Goal: Use online tool/utility: Utilize a website feature to perform a specific function

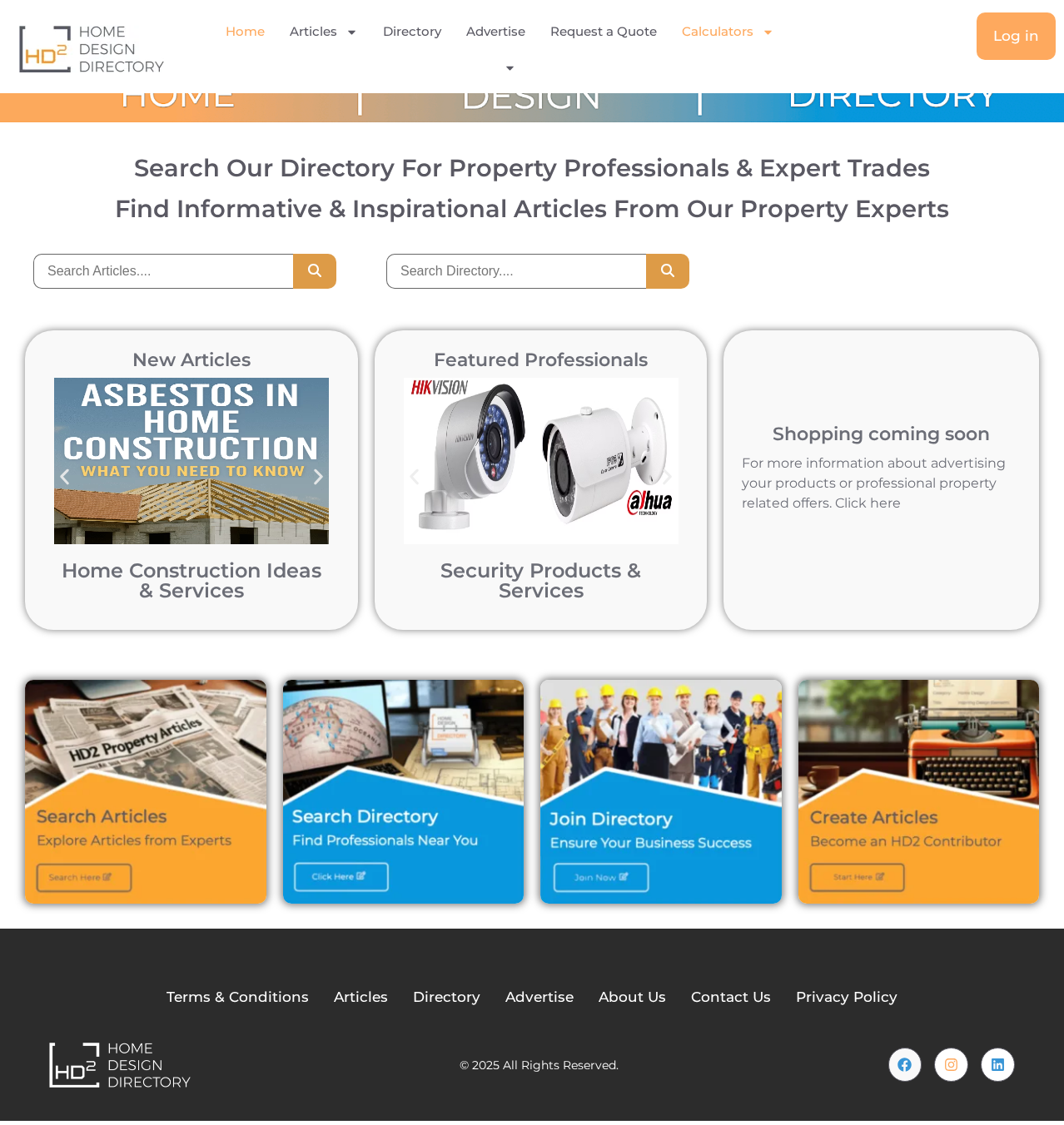
click at [726, 38] on link "Calculators" at bounding box center [728, 32] width 93 height 39
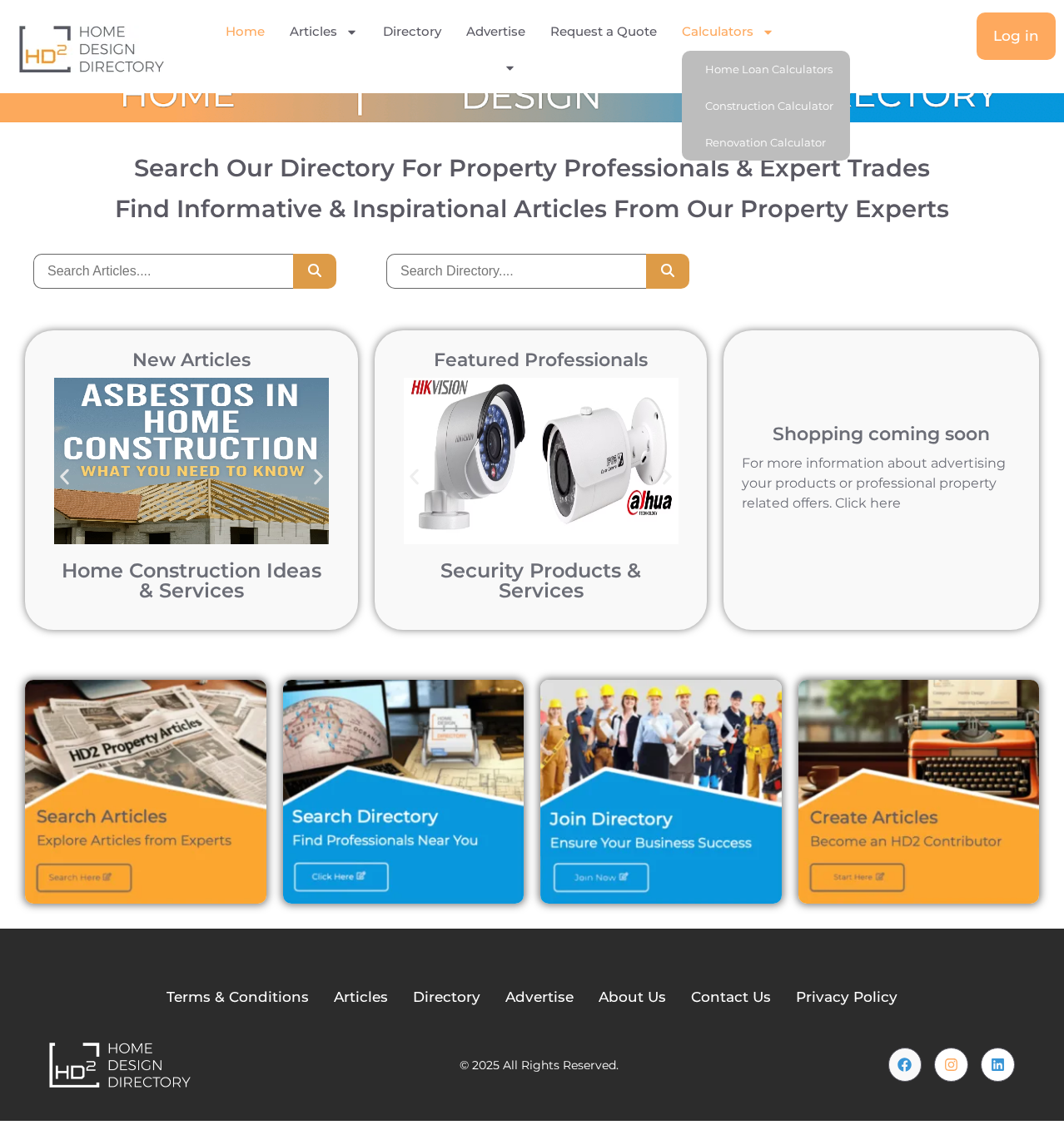
click at [735, 24] on link "Calculators" at bounding box center [728, 32] width 93 height 39
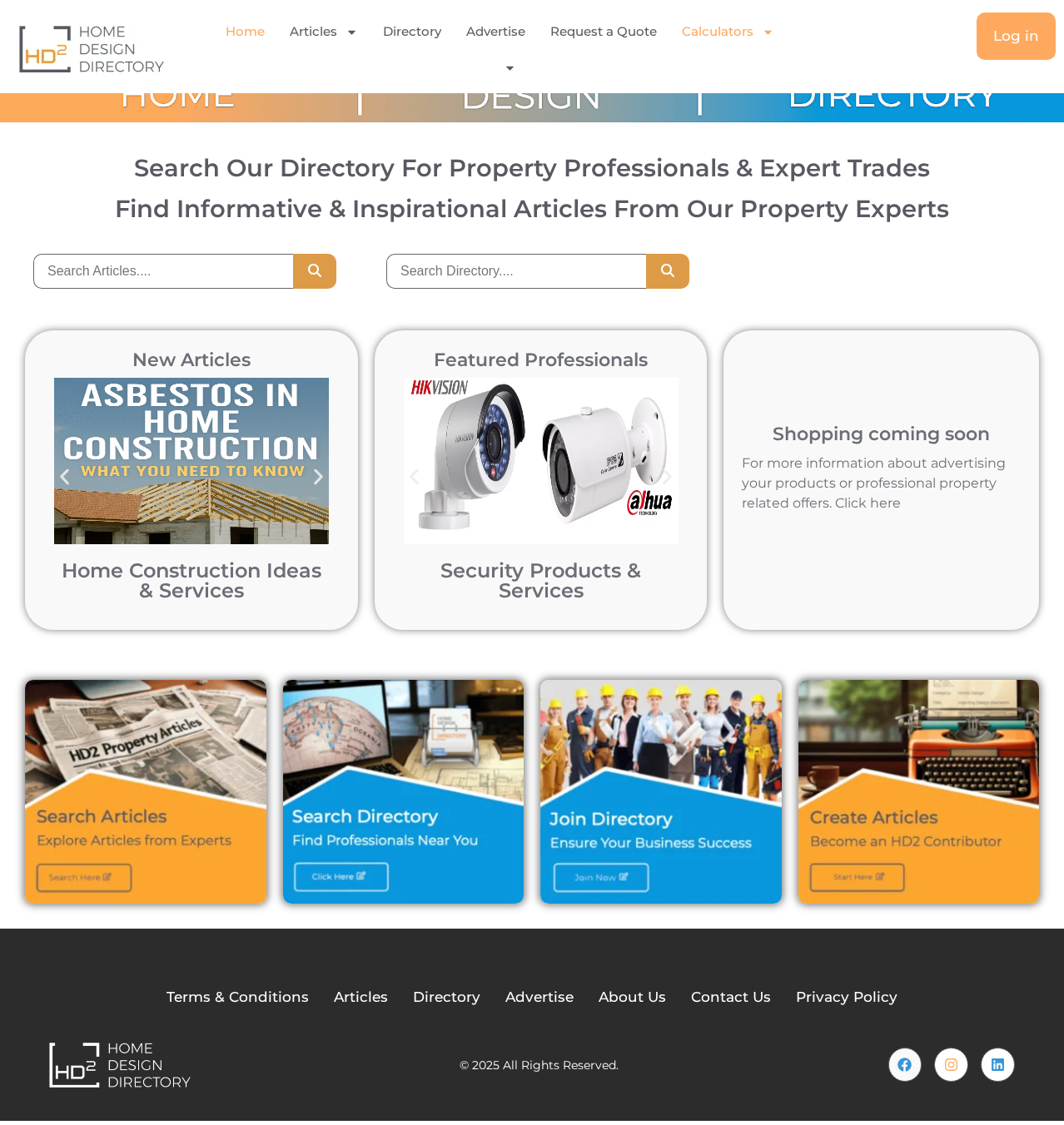
click at [742, 31] on link "Calculators" at bounding box center [728, 32] width 93 height 39
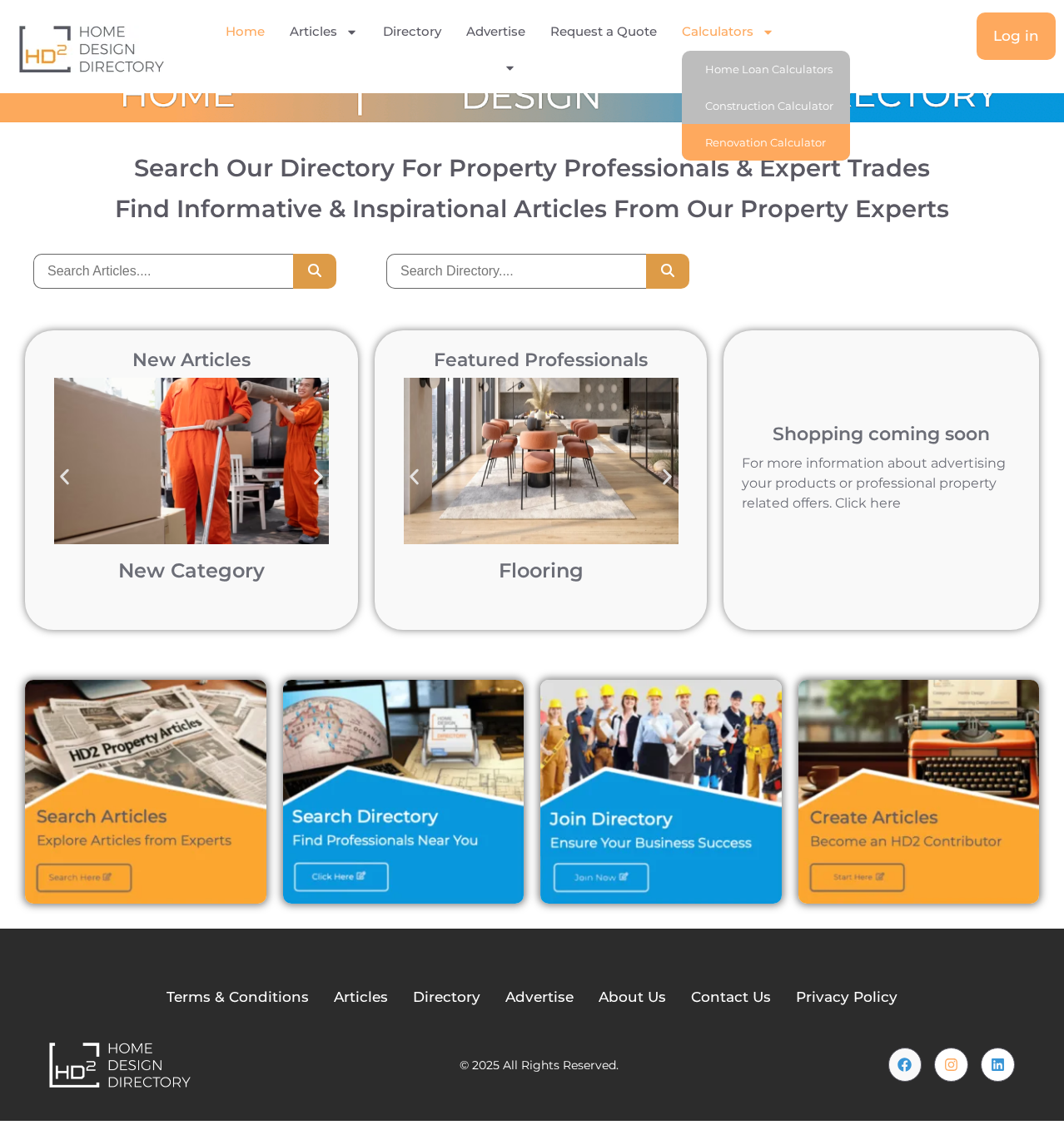
click at [741, 134] on link "Renovation Calculator" at bounding box center [766, 142] width 168 height 37
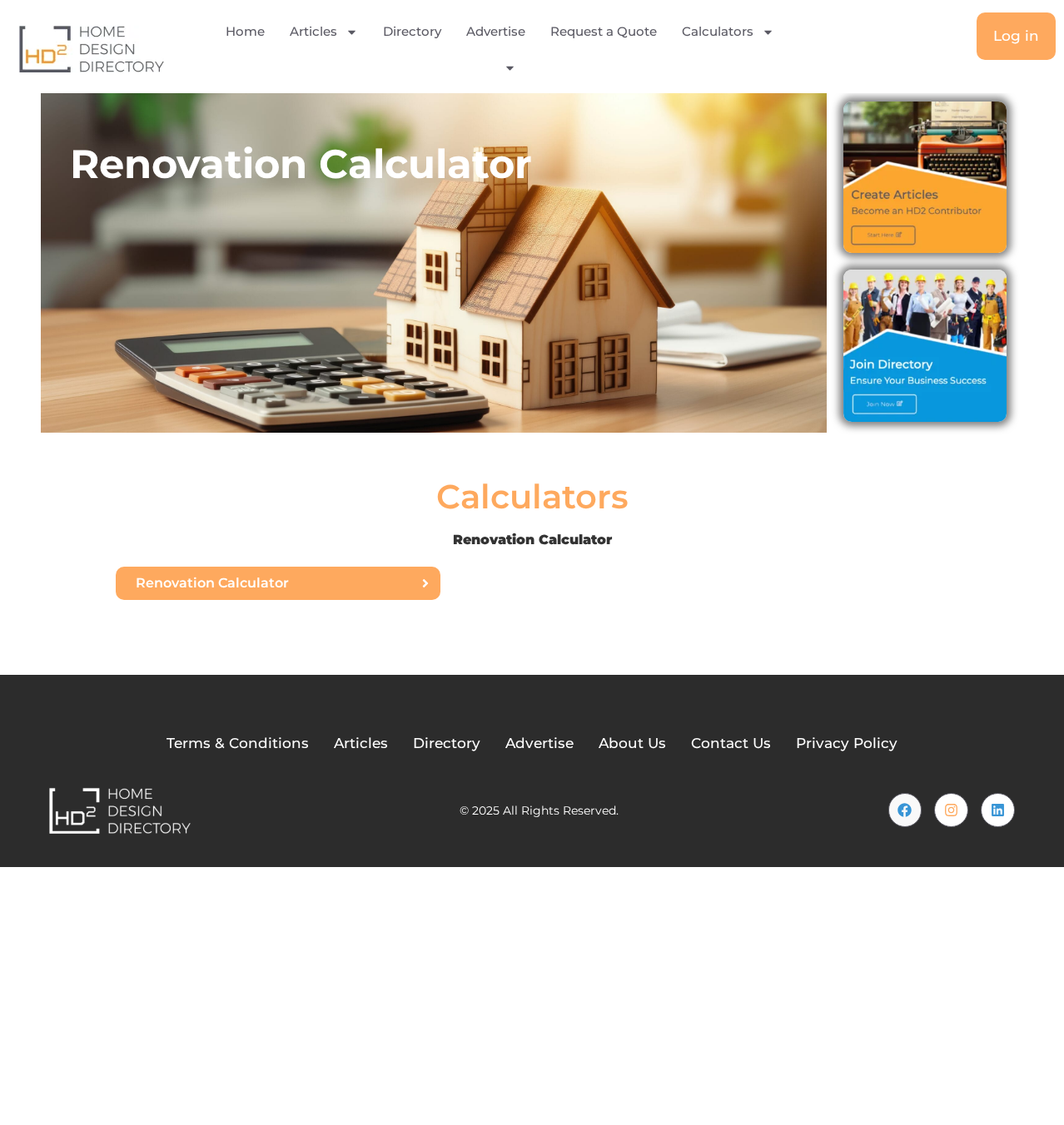
click at [396, 586] on span "Renovation Calculator" at bounding box center [273, 583] width 275 height 13
